Goal: Transaction & Acquisition: Download file/media

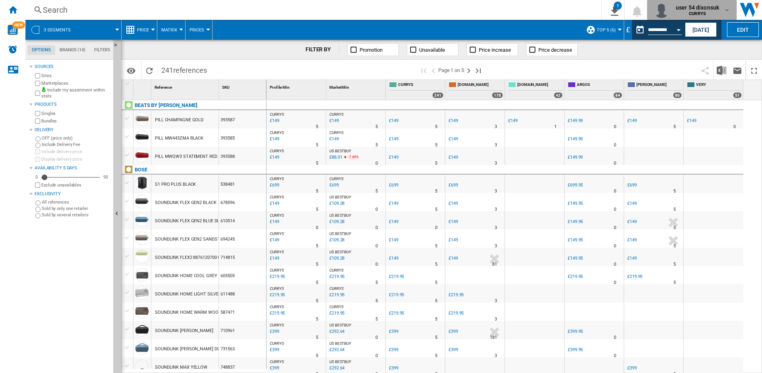
click at [702, 8] on span "user 54 dixonsuk" at bounding box center [697, 8] width 43 height 8
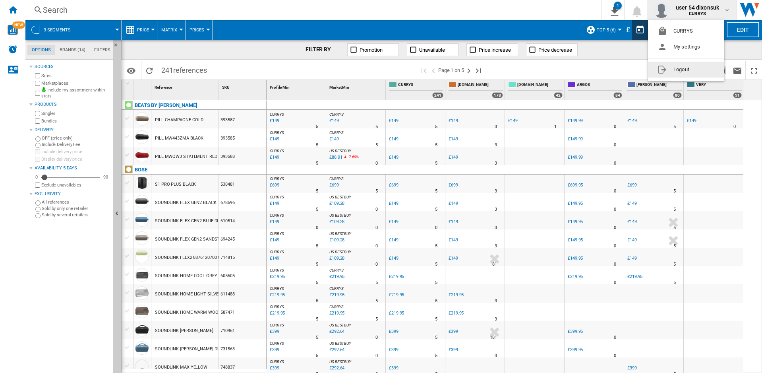
click at [682, 72] on button "Logout" at bounding box center [686, 70] width 76 height 16
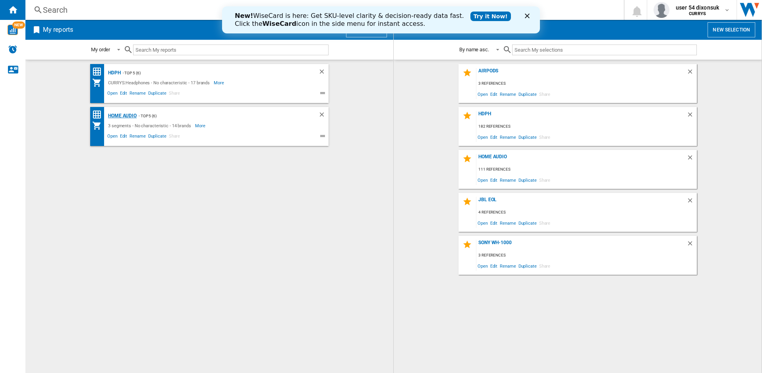
click at [124, 113] on div "Home Audio" at bounding box center [121, 116] width 31 height 10
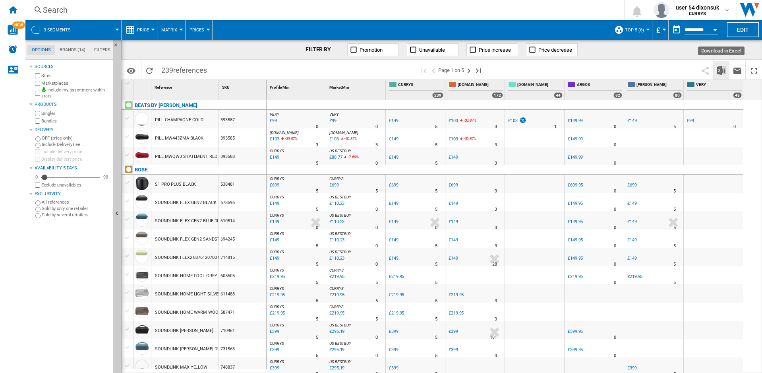
click at [720, 71] on img "Download in Excel" at bounding box center [722, 71] width 10 height 10
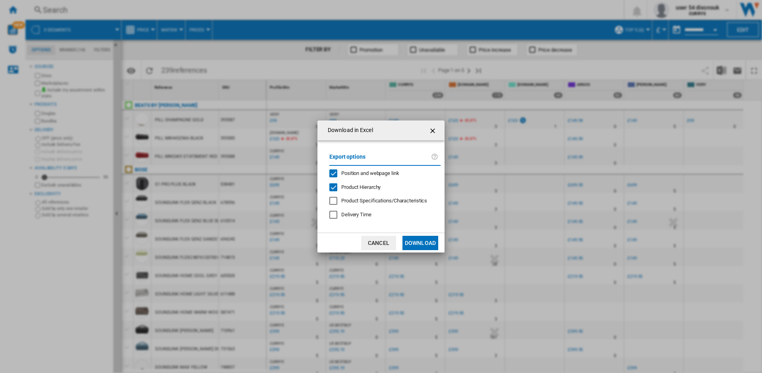
click at [366, 188] on span "Product Hierarchy" at bounding box center [360, 187] width 39 height 6
click at [418, 245] on button "Download" at bounding box center [421, 243] width 36 height 14
